Goal: Task Accomplishment & Management: Manage account settings

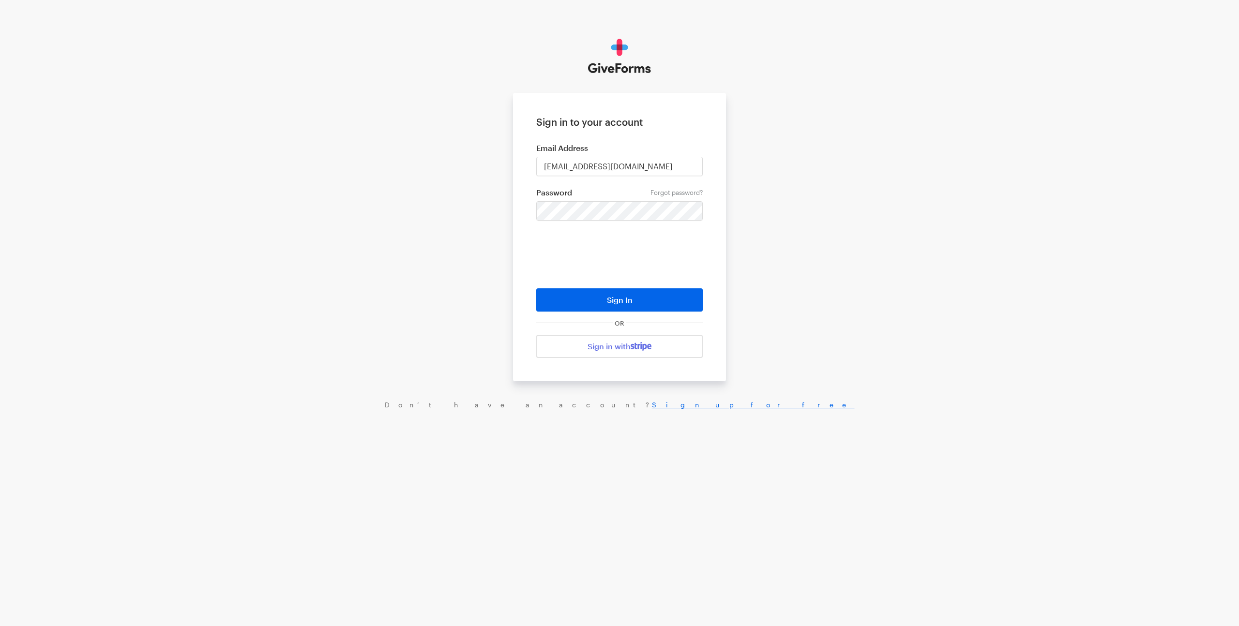
drag, startPoint x: 458, startPoint y: 207, endPoint x: 496, endPoint y: 221, distance: 39.8
click at [461, 208] on div "Sign in to your account Email Address digital+bff@rkdgroup.com Forgot password?…" at bounding box center [619, 224] width 1239 height 448
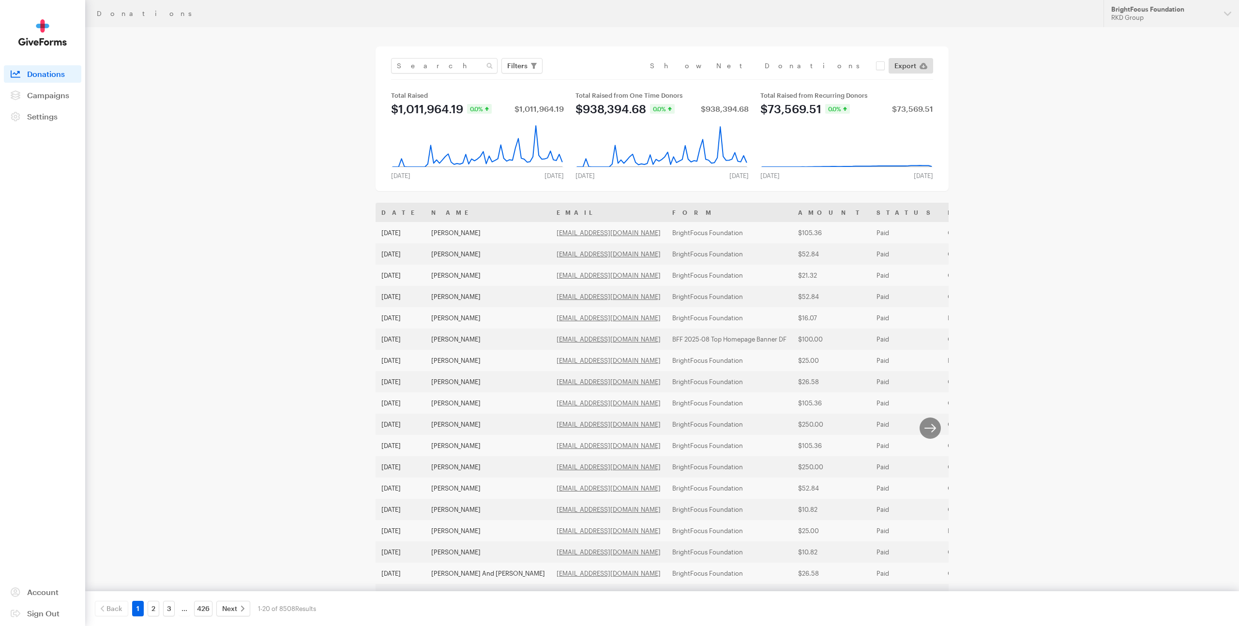
click at [1153, 28] on div "Donations Updates Support BrightFocus Foundation RKD Group Organizations Nation…" at bounding box center [619, 351] width 1239 height 703
click at [1155, 21] on div "RKD Group" at bounding box center [1164, 18] width 105 height 8
click at [1148, 126] on link "[MEDICAL_DATA] Research" at bounding box center [1172, 141] width 128 height 30
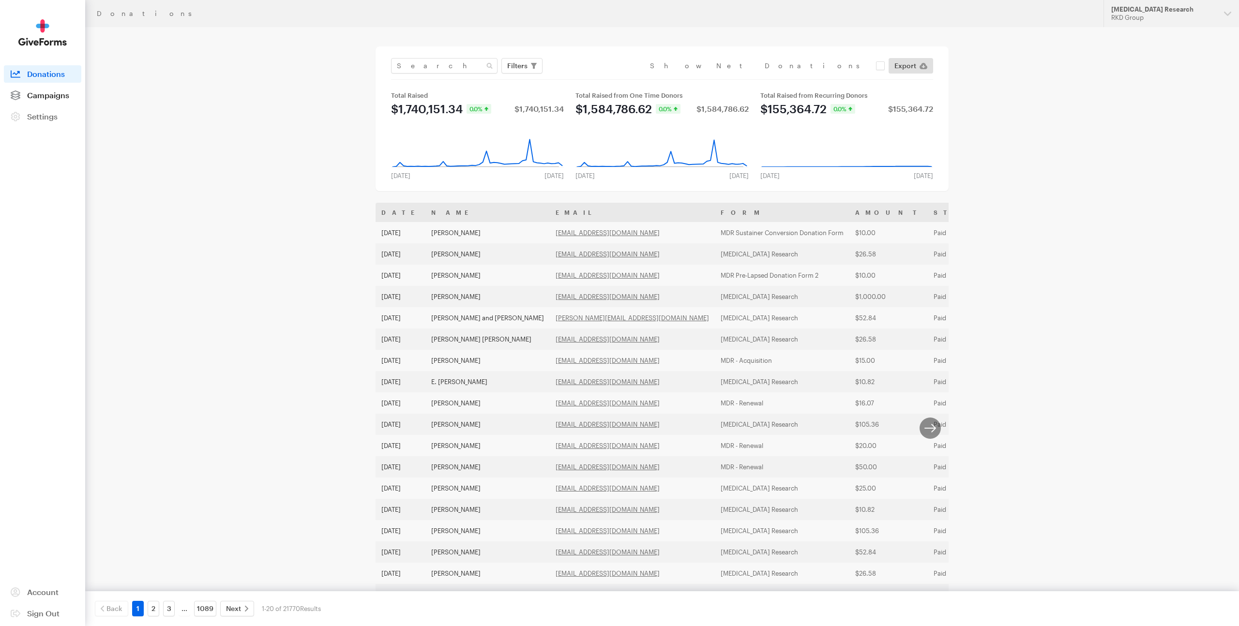
click at [47, 97] on span "Campaigns" at bounding box center [48, 95] width 42 height 9
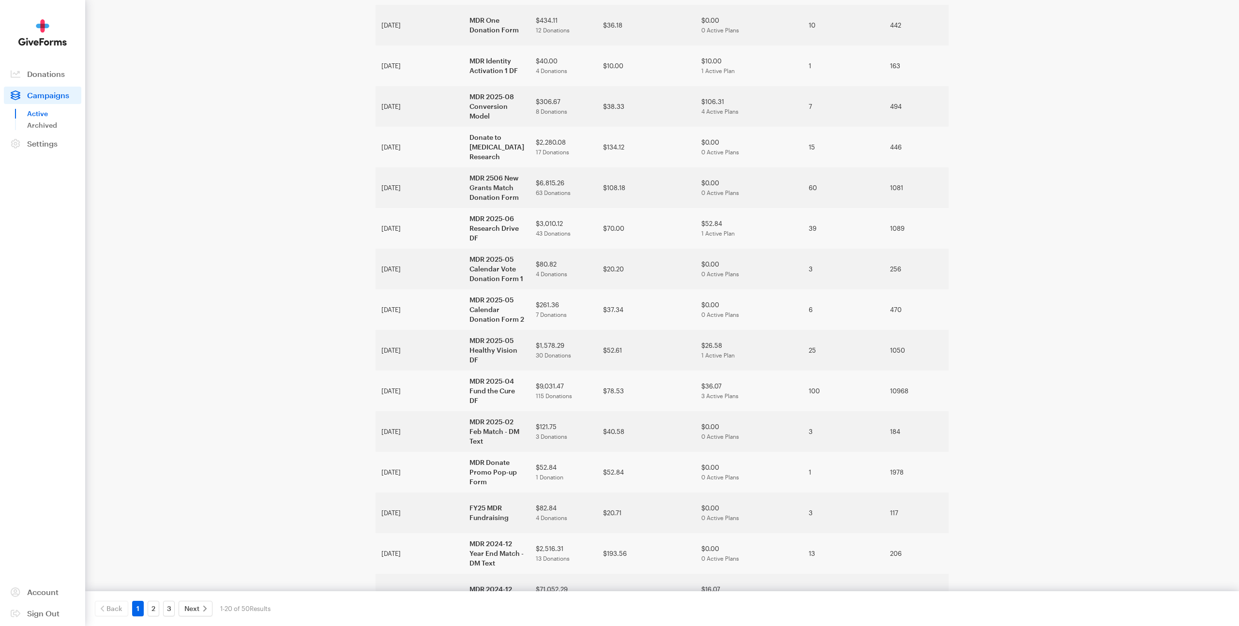
scroll to position [300, 0]
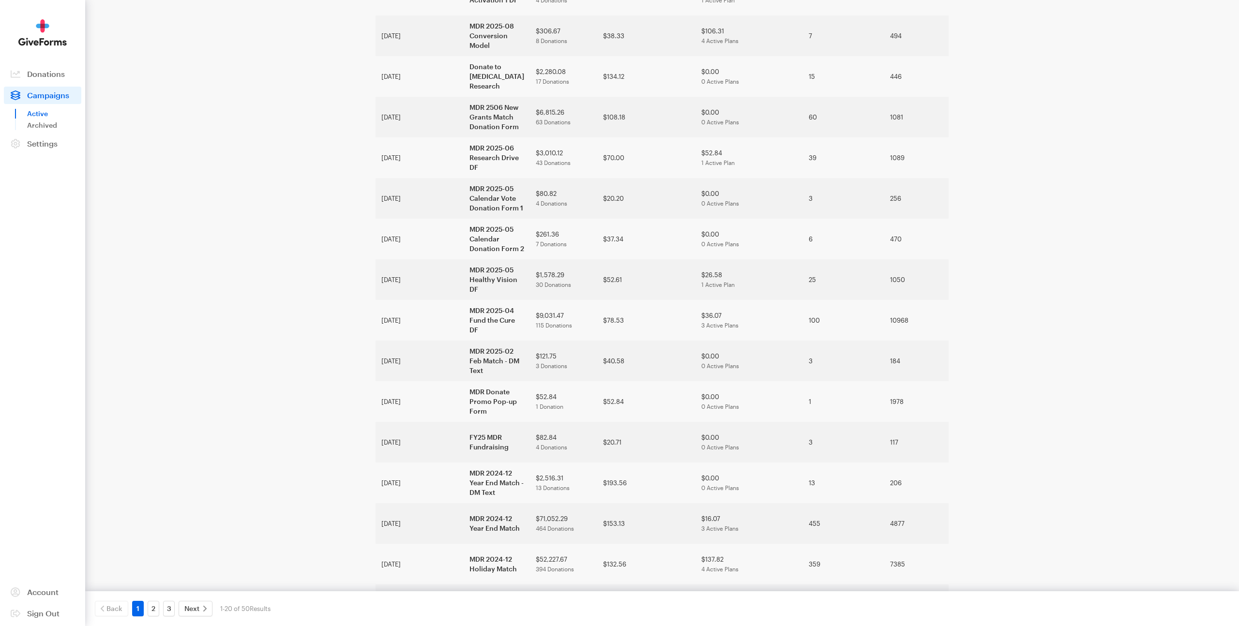
click at [1058, 279] on div "Campaigns Active Updates Support [MEDICAL_DATA] Research RKD Group Organization…" at bounding box center [619, 190] width 1239 height 981
click at [154, 612] on link "2" at bounding box center [154, 608] width 12 height 15
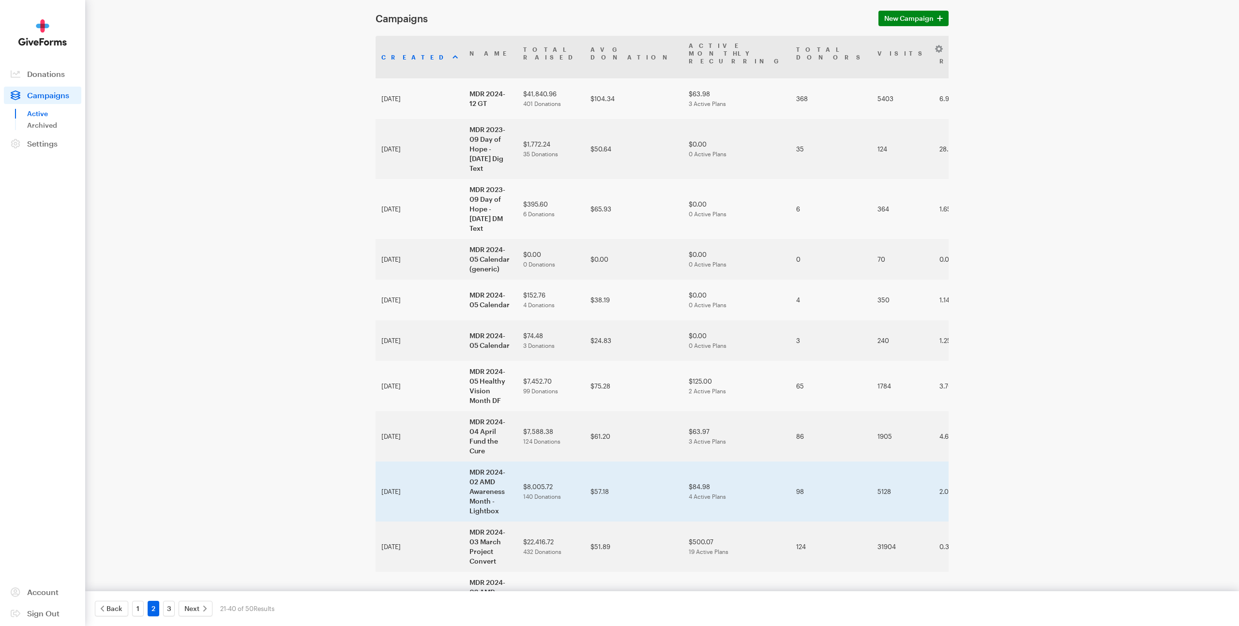
scroll to position [44, 0]
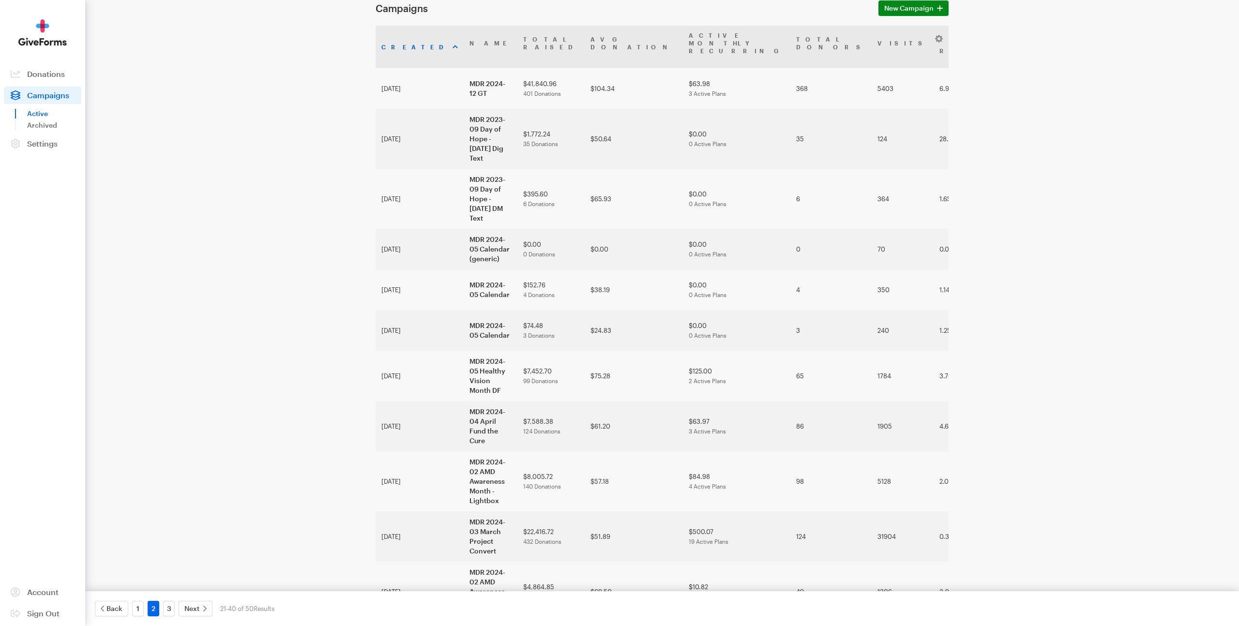
click at [1051, 307] on div "Campaigns Active Updates Support Macular Degeneration Research RKD Group Organi…" at bounding box center [619, 519] width 1239 height 1126
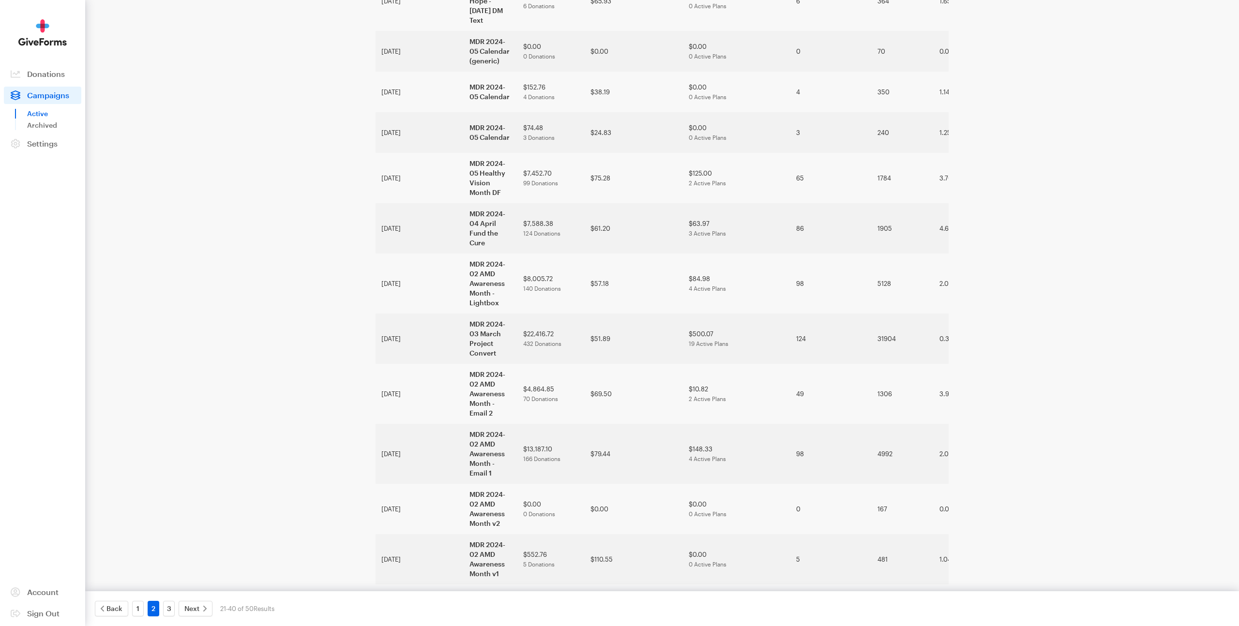
scroll to position [281, 0]
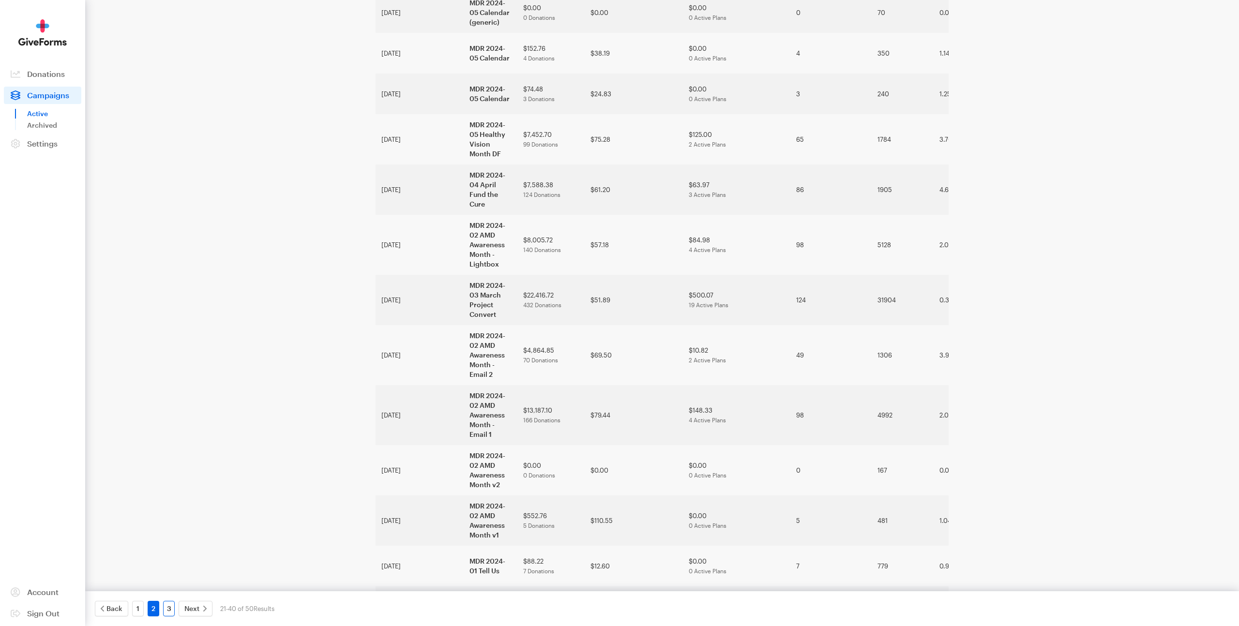
click at [170, 609] on link "3" at bounding box center [169, 608] width 12 height 15
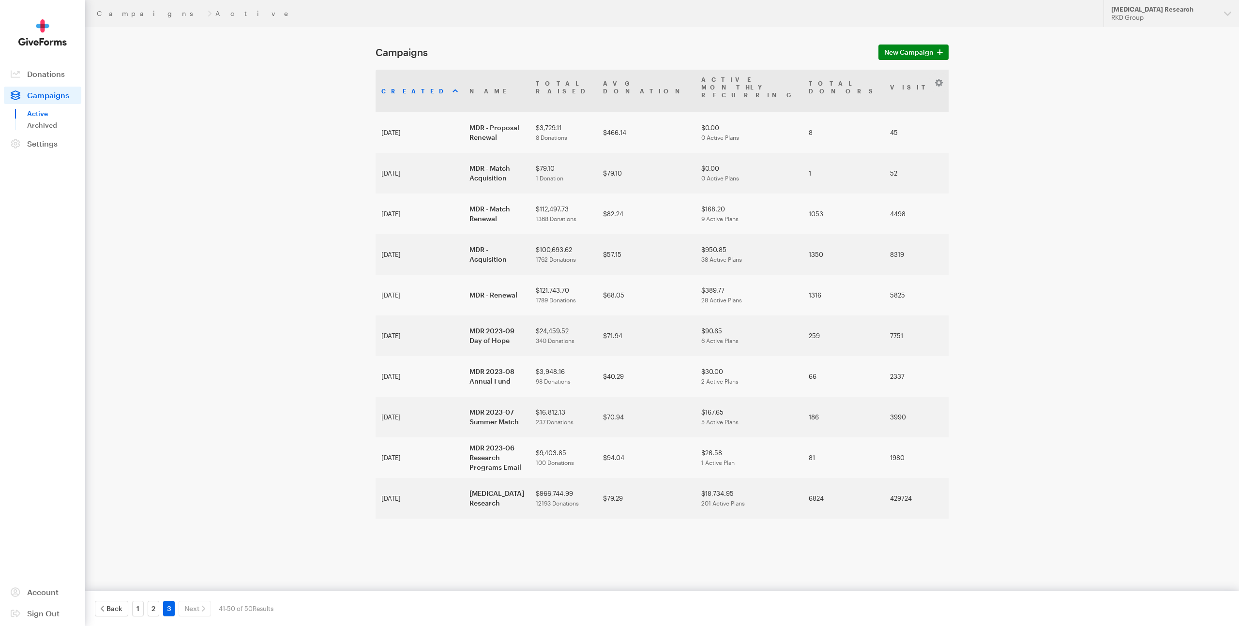
click at [1106, 220] on div "Campaigns Active Updates Support [MEDICAL_DATA] Research RKD Group Organization…" at bounding box center [619, 287] width 1239 height 574
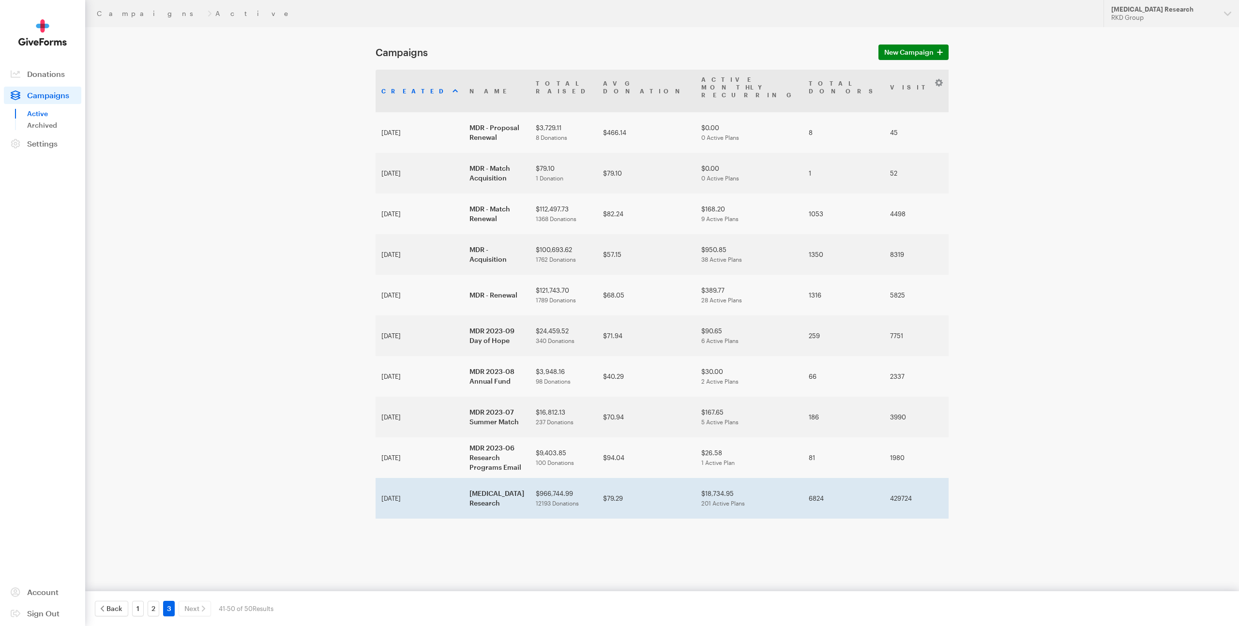
click at [464, 478] on td "[MEDICAL_DATA] Research" at bounding box center [497, 498] width 66 height 41
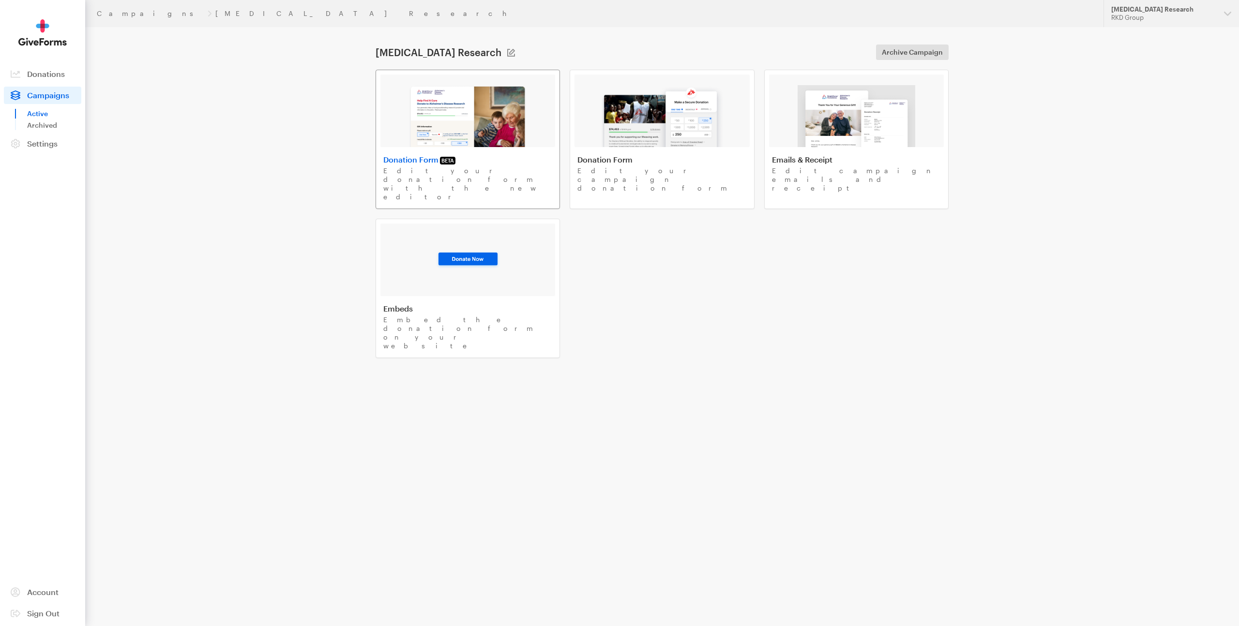
click at [501, 125] on img at bounding box center [468, 116] width 119 height 62
click at [44, 98] on span "Campaigns" at bounding box center [48, 95] width 42 height 9
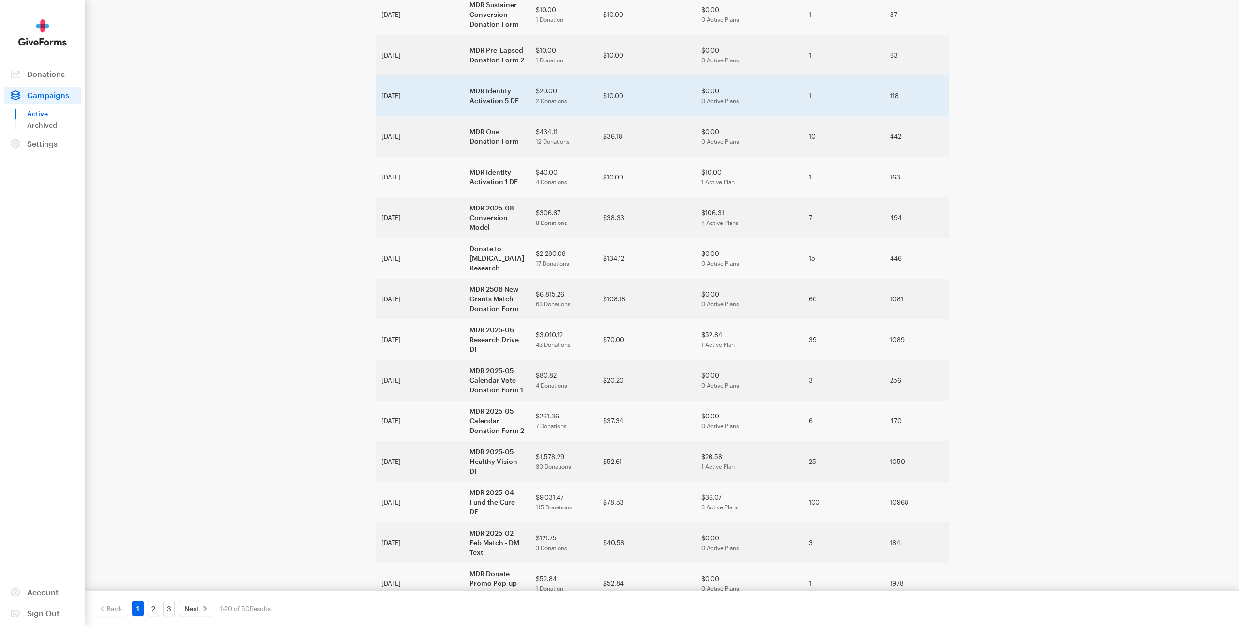
scroll to position [300, 0]
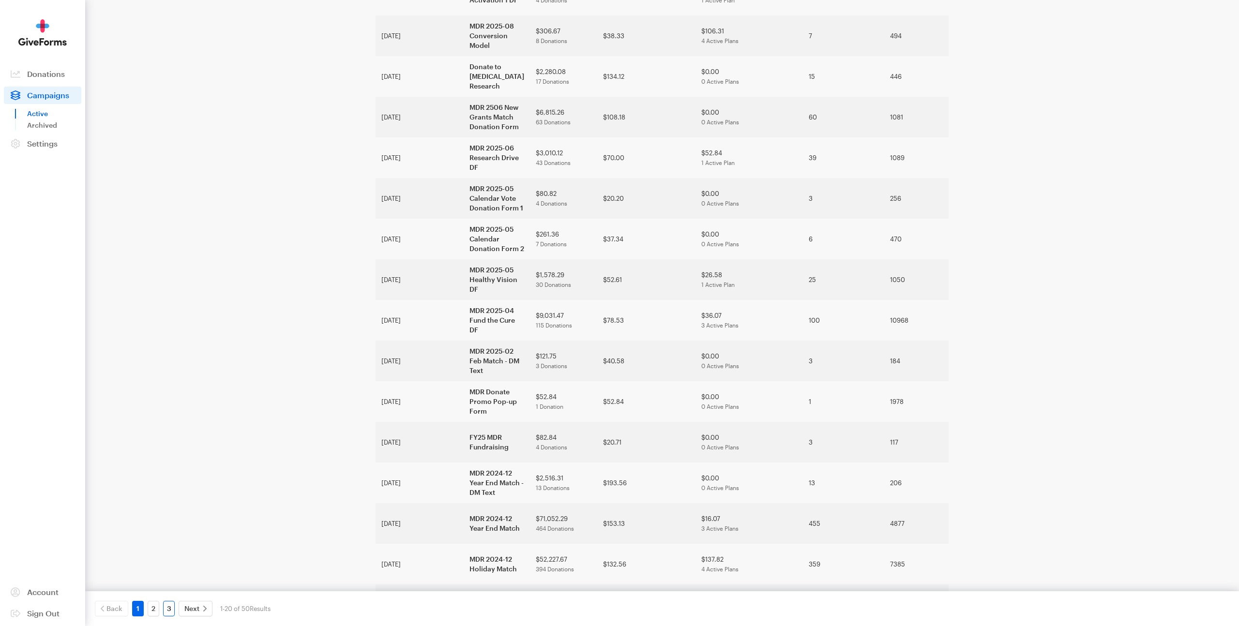
click at [170, 609] on link "3" at bounding box center [169, 608] width 12 height 15
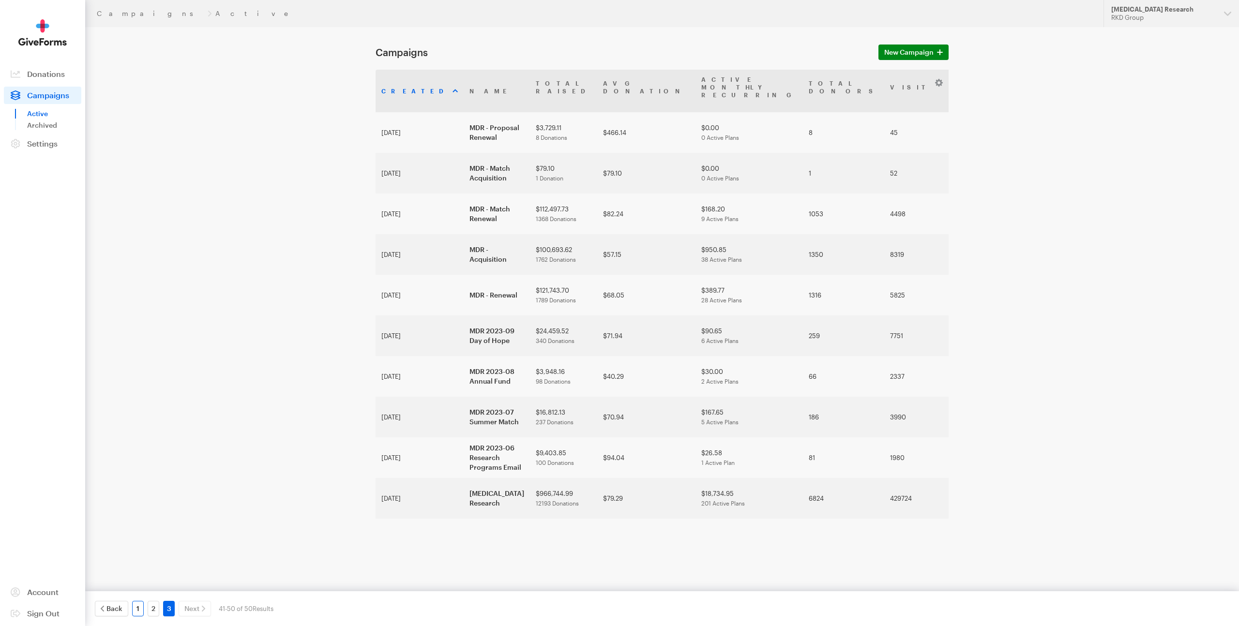
click at [136, 608] on link "1" at bounding box center [138, 608] width 12 height 15
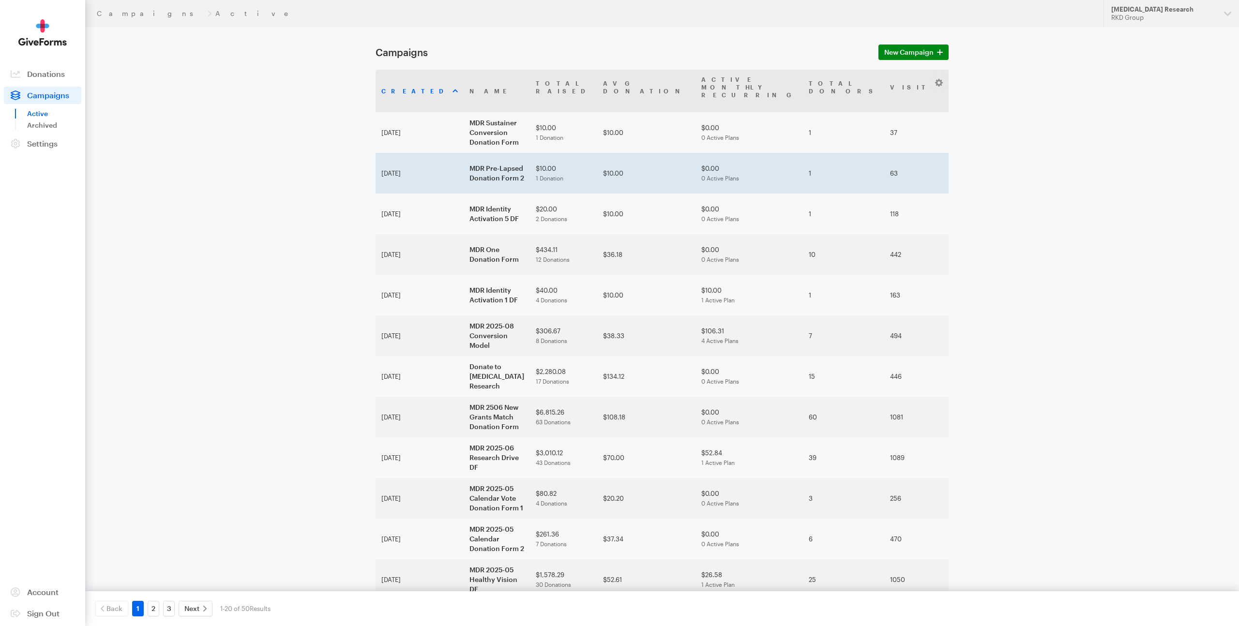
drag, startPoint x: 822, startPoint y: 156, endPoint x: 810, endPoint y: 150, distance: 13.5
click at [1009, 153] on td "pre-lapsed-2" at bounding box center [1035, 173] width 53 height 41
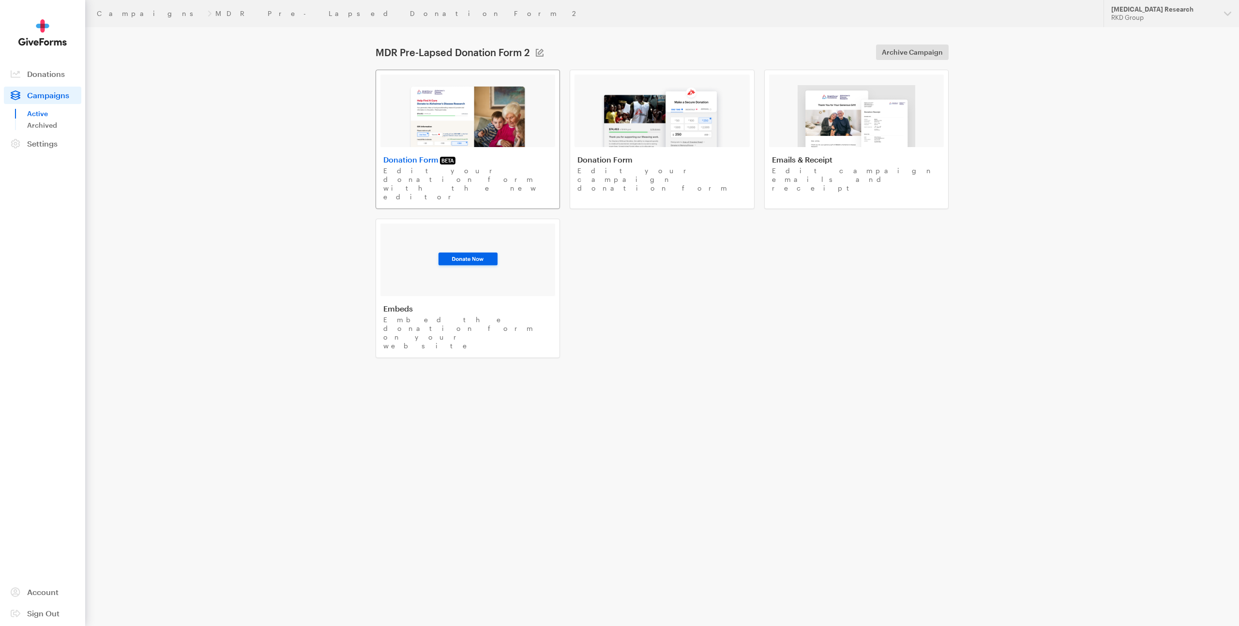
click at [437, 131] on img at bounding box center [468, 116] width 119 height 62
click at [43, 98] on span "Campaigns" at bounding box center [48, 95] width 42 height 9
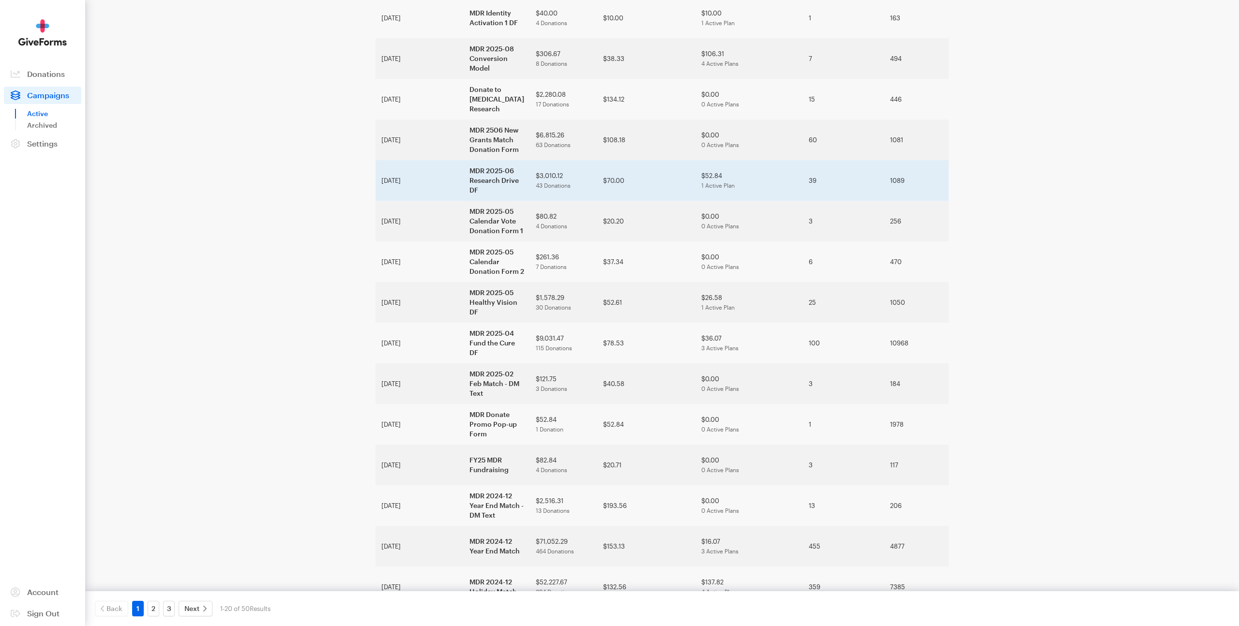
scroll to position [300, 0]
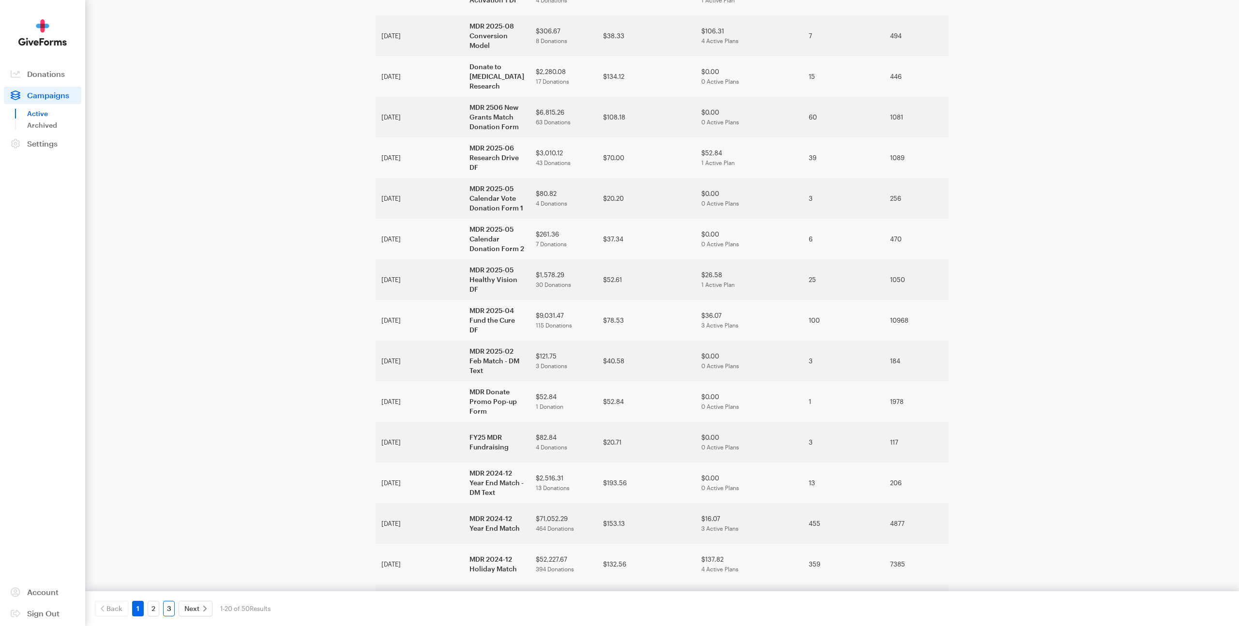
click at [169, 608] on link "3" at bounding box center [169, 608] width 12 height 15
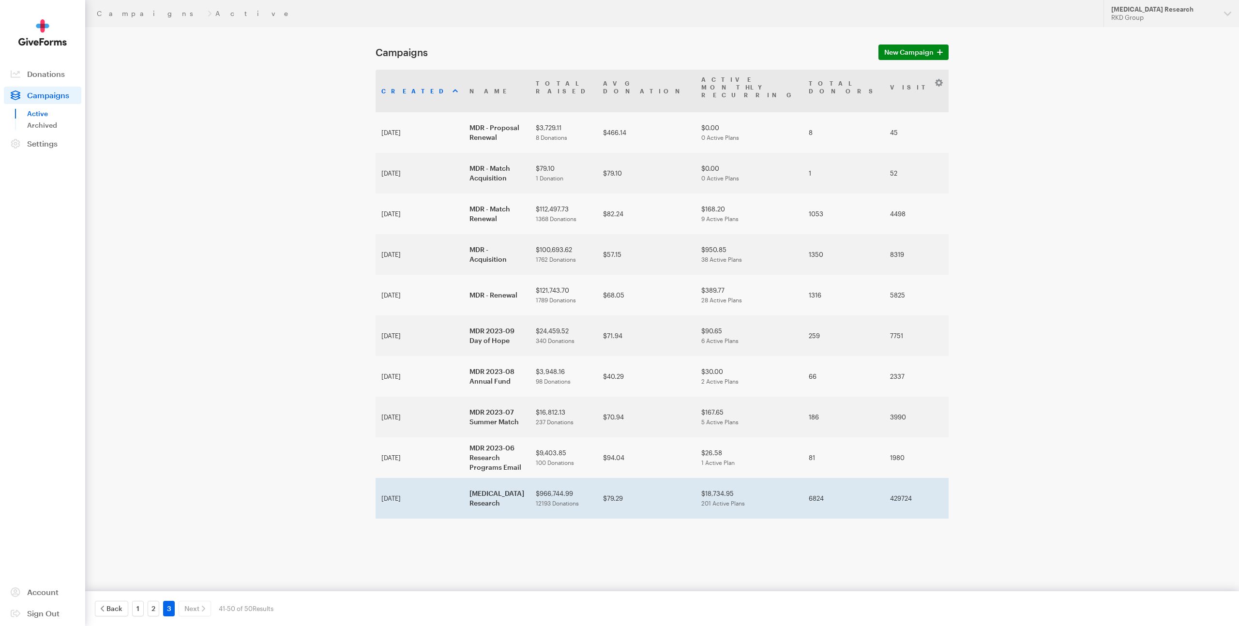
click at [1153, 494] on link at bounding box center [1157, 498] width 8 height 8
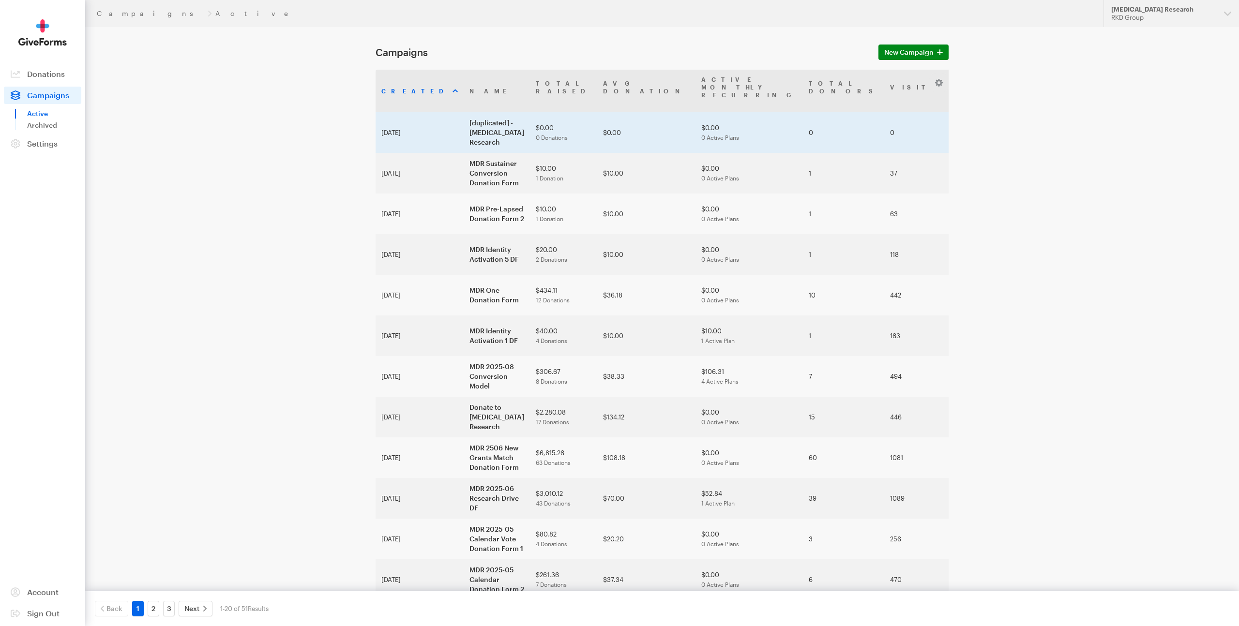
click at [464, 122] on td "[duplicated] - Macular Degeneration Research" at bounding box center [497, 132] width 66 height 41
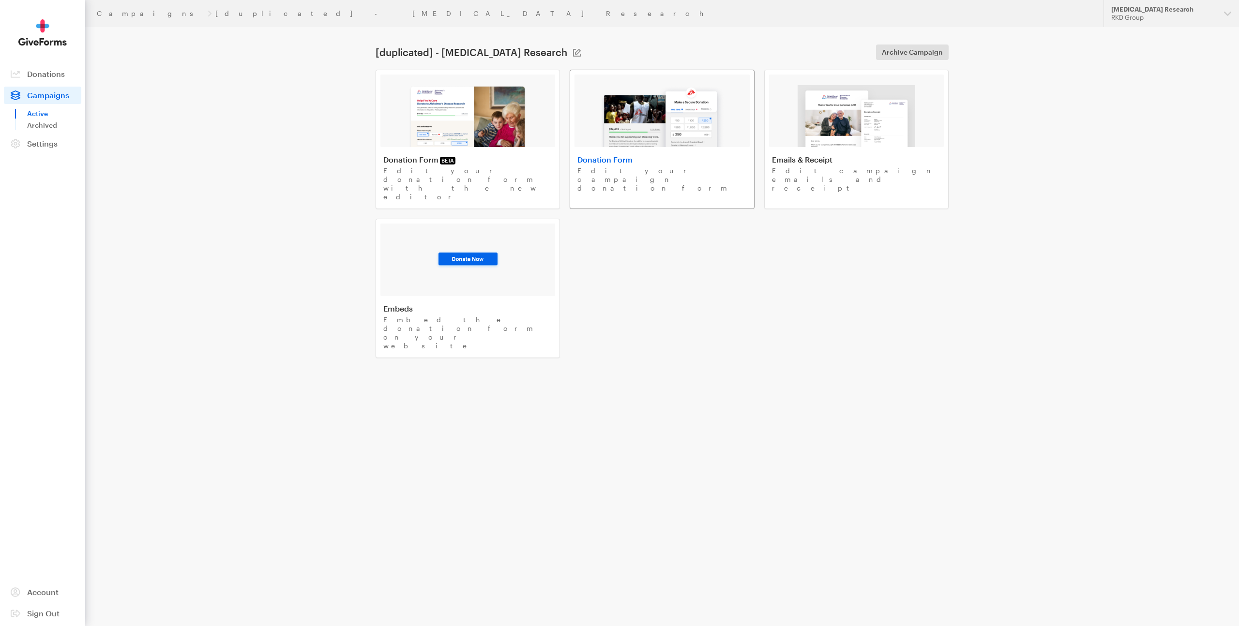
click at [624, 120] on img at bounding box center [661, 116] width 123 height 62
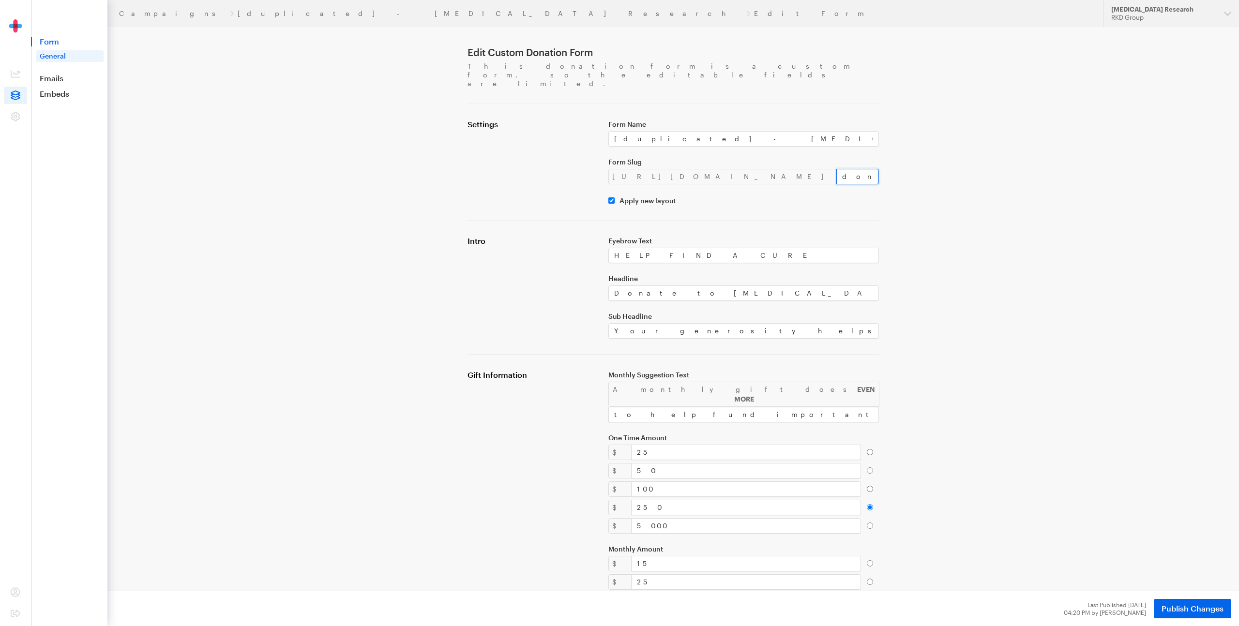
click at [837, 169] on input "donate-1" at bounding box center [858, 176] width 43 height 15
drag, startPoint x: 782, startPoint y: 160, endPoint x: 698, endPoint y: 167, distance: 84.5
click at [698, 167] on div "Form Name [duplicated] - Macular Degeneration Research Form Slug https://donate…" at bounding box center [744, 162] width 282 height 85
paste input "pre-lapsed-2"
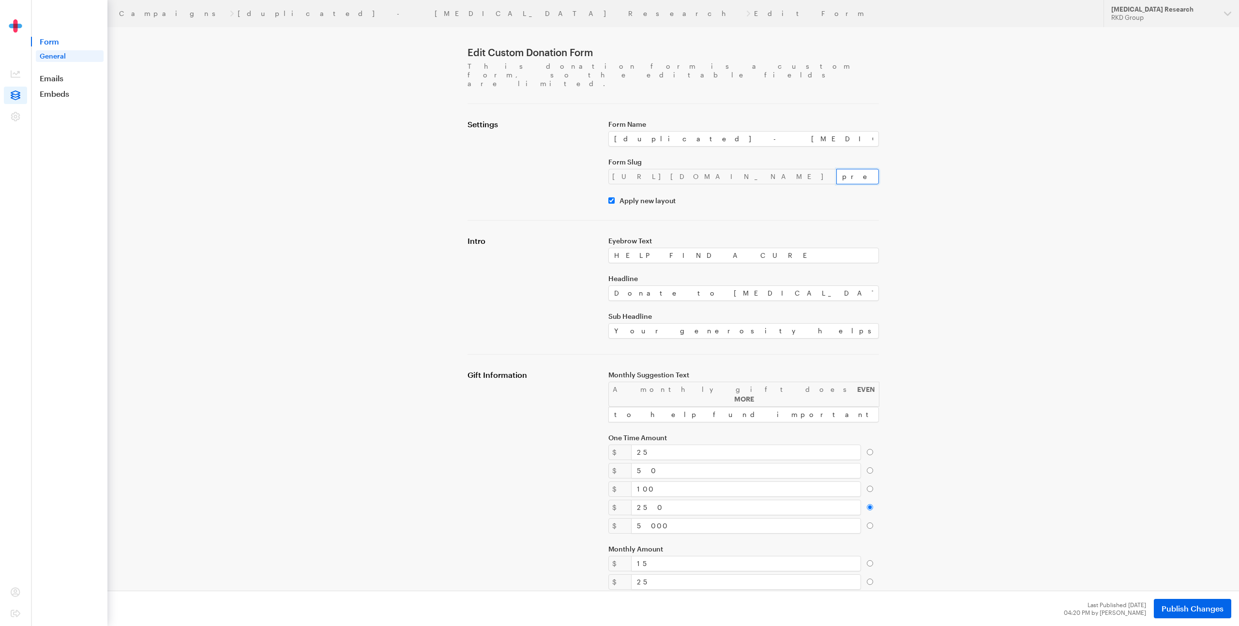
type input "pre-lapsed-1"
click at [929, 186] on form "Edit Custom Donation Form This donation form is a custom form, so the editable …" at bounding box center [619, 586] width 697 height 1172
click at [973, 175] on div "Campaigns [duplicated] - Macular Degeneration Research Edit Form Updates Suppor…" at bounding box center [619, 586] width 1239 height 1172
click at [686, 131] on input "[duplicated] - Macular Degeneration Research" at bounding box center [744, 138] width 271 height 15
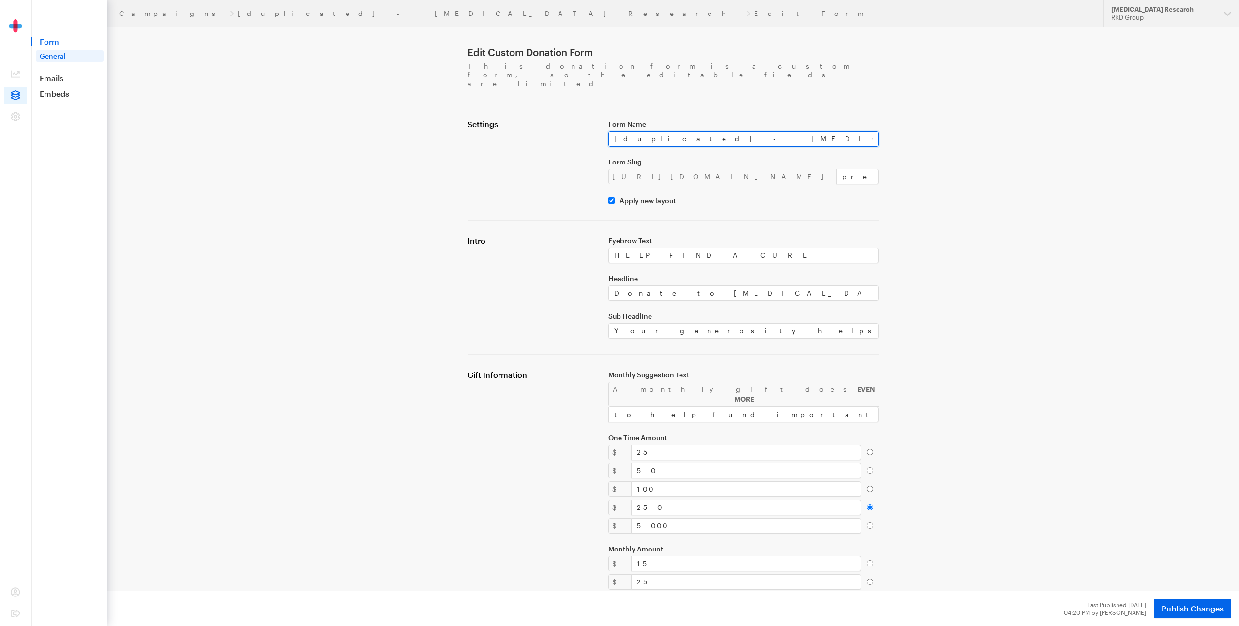
click at [686, 131] on input "[duplicated] - Macular Degeneration Research" at bounding box center [744, 138] width 271 height 15
paste input "MDR Pre-Lapsed Donation Form 1"
type input "MDR Pre-Lapsed Donation Form 1"
click at [492, 163] on div "Settings" at bounding box center [532, 162] width 141 height 85
click at [1023, 156] on div "Campaigns [duplicated] - Macular Degeneration Research Edit Form Updates Suppor…" at bounding box center [619, 586] width 1239 height 1172
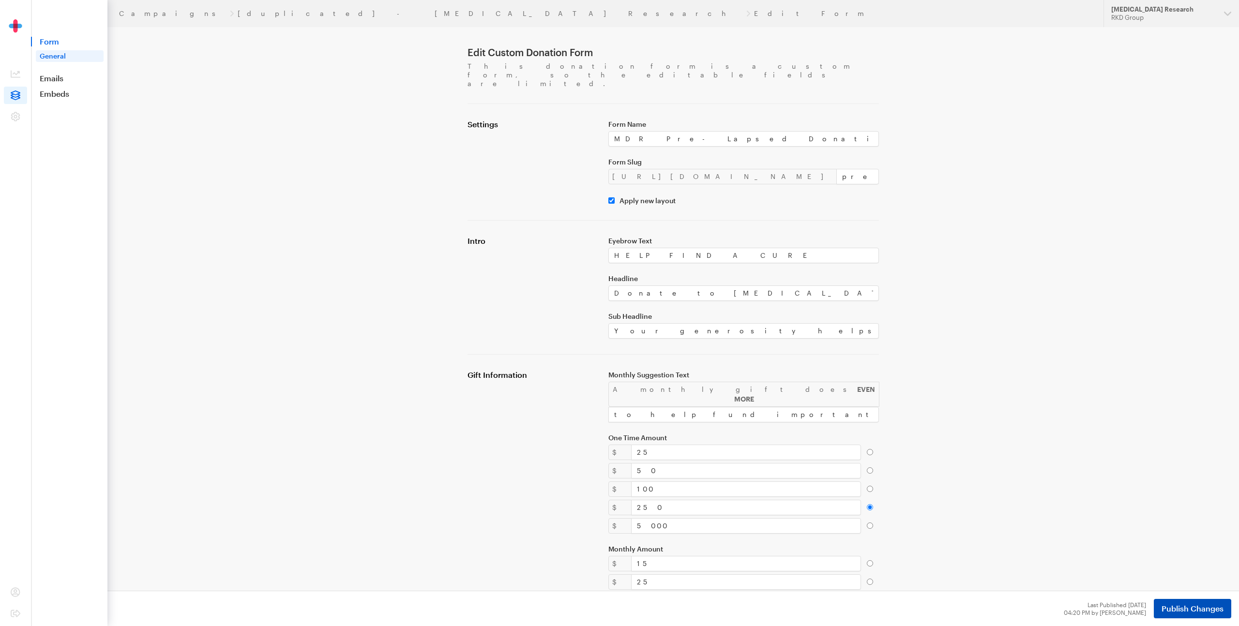
click at [1172, 607] on span "Publish Changes" at bounding box center [1193, 609] width 62 height 12
click at [238, 11] on link "MDR Pre-Lapsed Donation Form 1" at bounding box center [419, 14] width 363 height 8
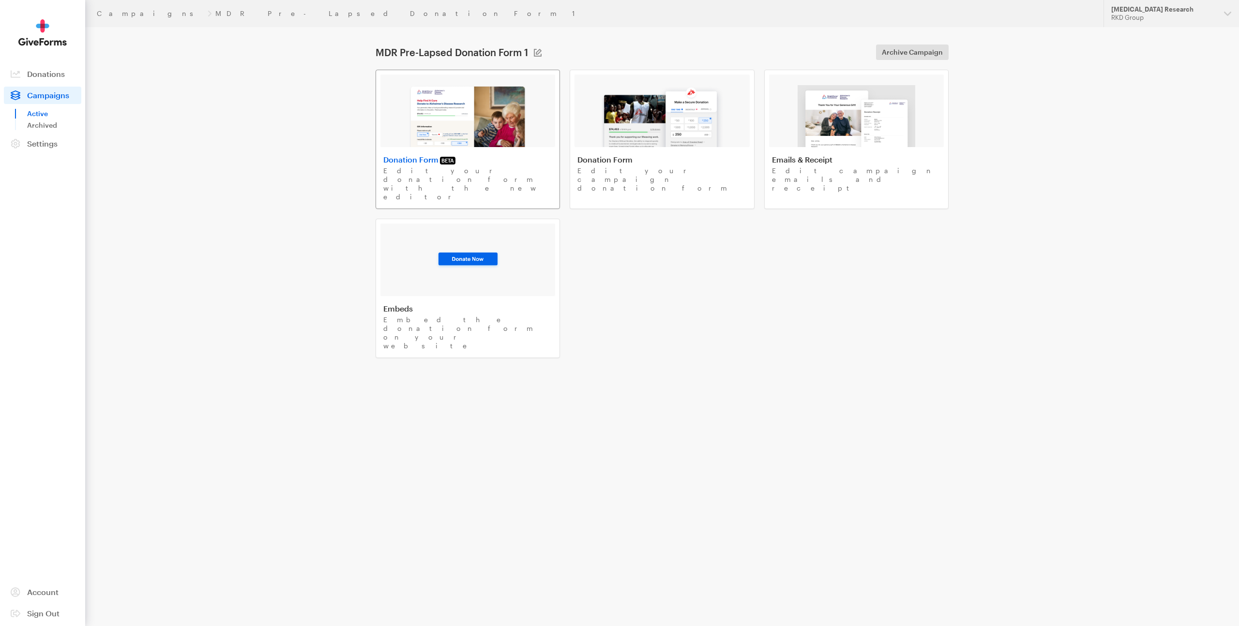
click at [487, 114] on img at bounding box center [468, 116] width 119 height 62
click at [1170, 12] on div "[MEDICAL_DATA] Research" at bounding box center [1164, 9] width 105 height 8
